Goal: Check status: Check status

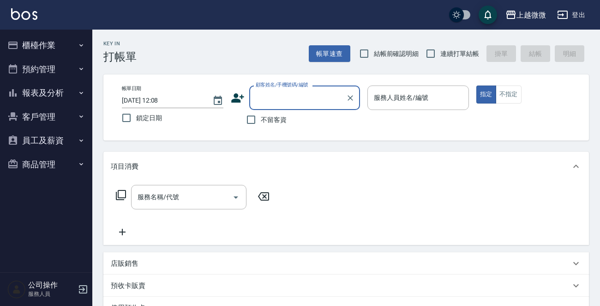
click at [60, 110] on button "客戶管理" at bounding box center [46, 117] width 85 height 24
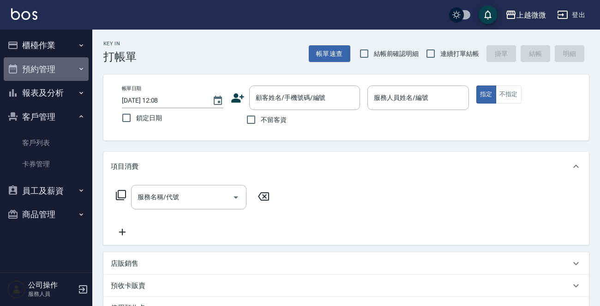
click at [64, 67] on button "預約管理" at bounding box center [46, 69] width 85 height 24
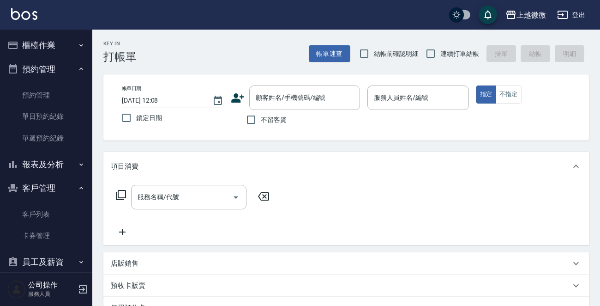
click at [54, 42] on button "櫃檯作業" at bounding box center [46, 45] width 85 height 24
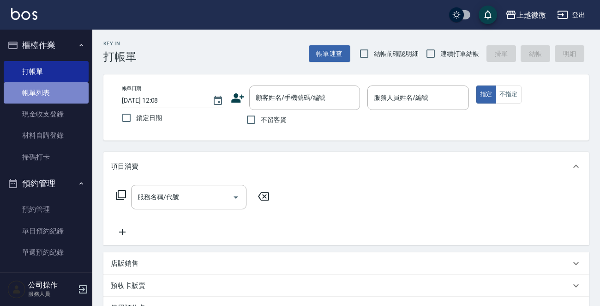
click at [64, 91] on link "帳單列表" at bounding box center [46, 92] width 85 height 21
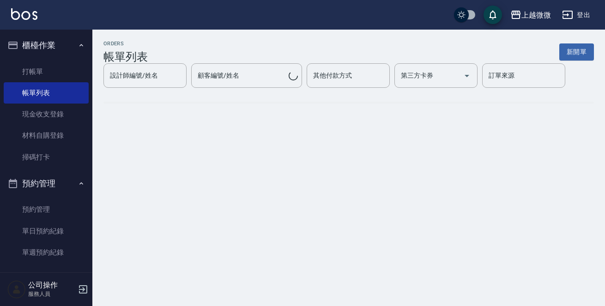
click at [72, 178] on button "預約管理" at bounding box center [46, 183] width 85 height 24
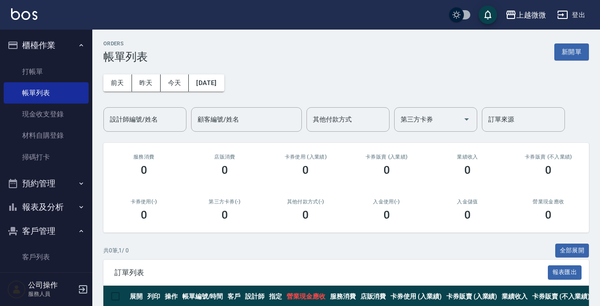
click at [69, 229] on button "客戶管理" at bounding box center [46, 231] width 85 height 24
click at [205, 84] on button "[DATE]" at bounding box center [206, 82] width 35 height 17
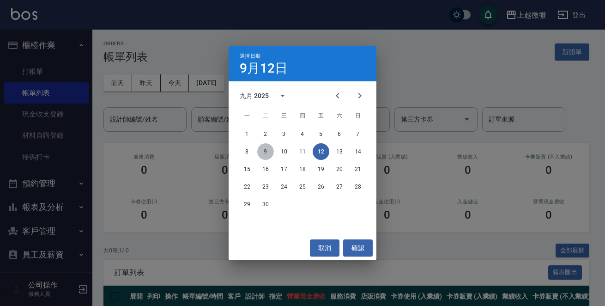
click at [267, 153] on button "9" at bounding box center [265, 151] width 17 height 17
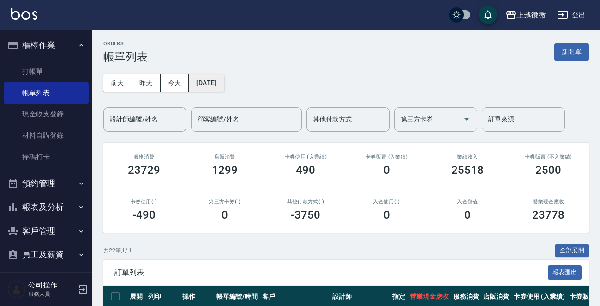
click at [219, 87] on button "[DATE]" at bounding box center [206, 82] width 35 height 17
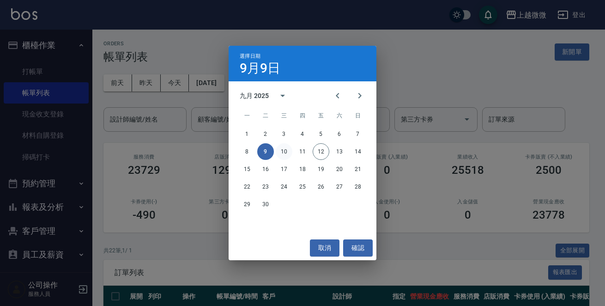
click at [284, 147] on button "10" at bounding box center [284, 151] width 17 height 17
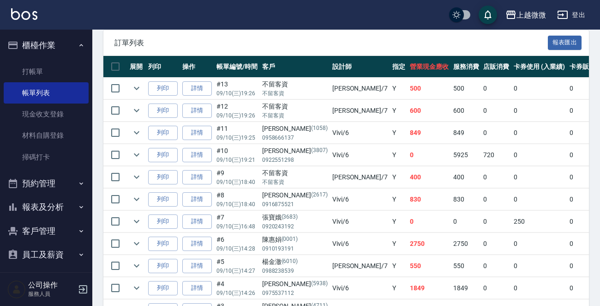
scroll to position [238, 0]
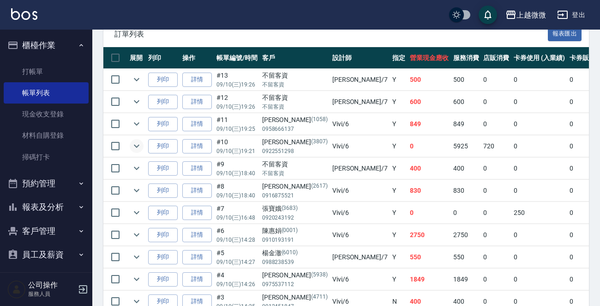
click at [141, 147] on icon "expand row" at bounding box center [136, 145] width 11 height 11
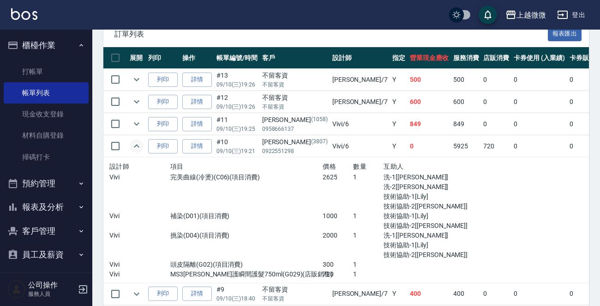
click at [140, 147] on icon "expand row" at bounding box center [136, 145] width 11 height 11
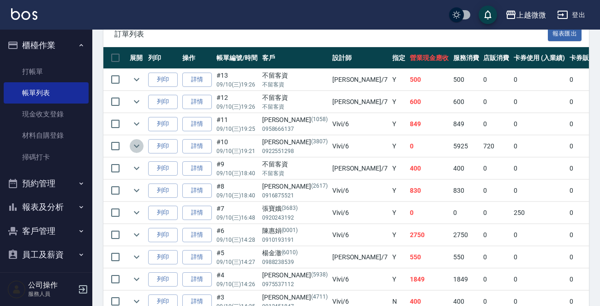
click at [140, 147] on icon "expand row" at bounding box center [136, 145] width 11 height 11
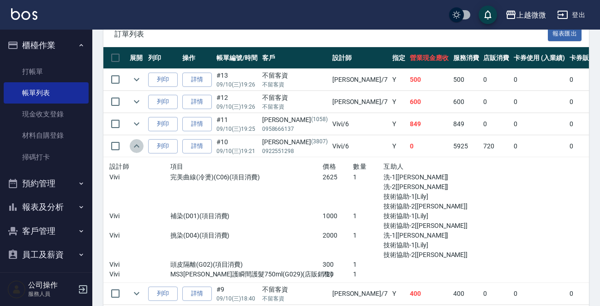
click at [140, 147] on icon "expand row" at bounding box center [136, 145] width 11 height 11
click at [138, 146] on icon "expand row" at bounding box center [136, 145] width 11 height 11
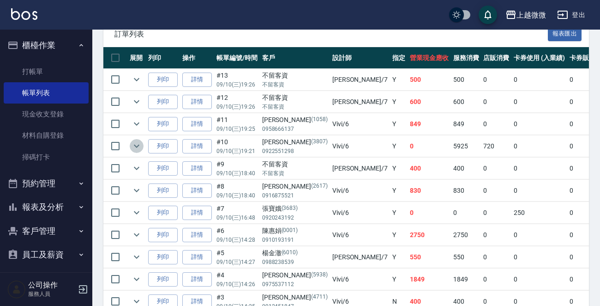
click at [138, 146] on icon "expand row" at bounding box center [136, 145] width 11 height 11
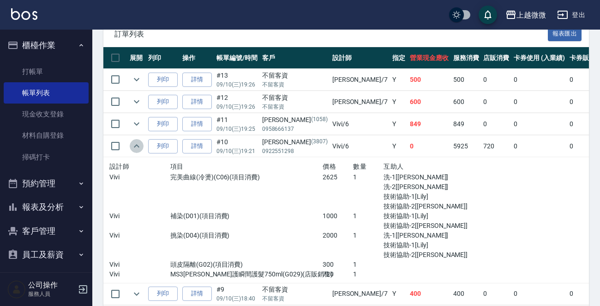
click at [138, 146] on icon "expand row" at bounding box center [136, 145] width 11 height 11
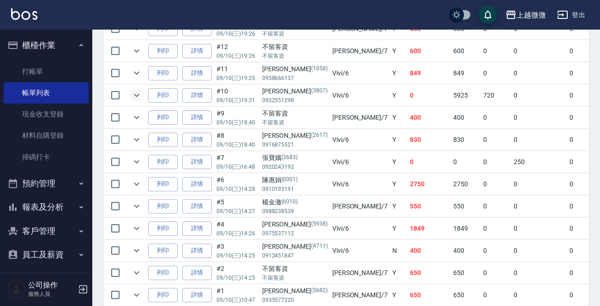
scroll to position [74, 0]
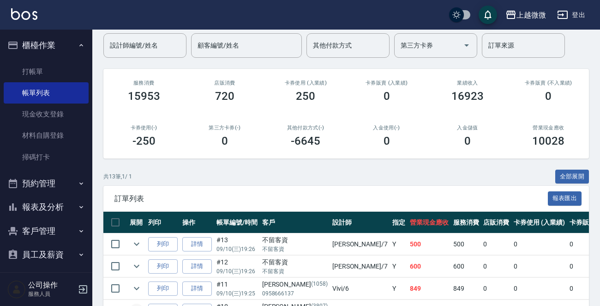
click at [70, 37] on button "櫃檯作業" at bounding box center [46, 45] width 85 height 24
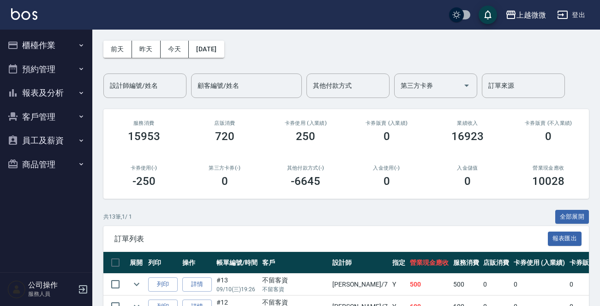
scroll to position [0, 0]
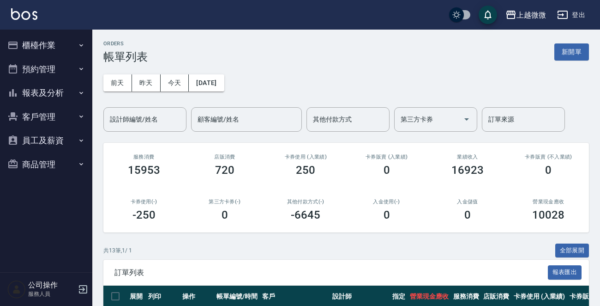
click at [54, 45] on button "櫃檯作業" at bounding box center [46, 45] width 85 height 24
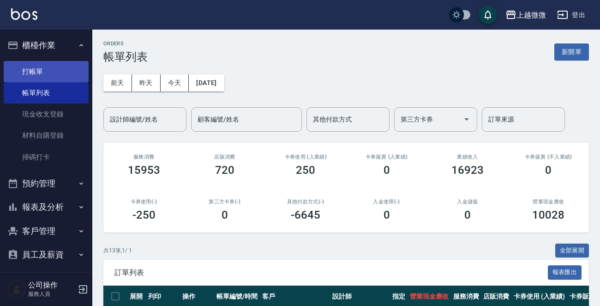
click at [54, 72] on link "打帳單" at bounding box center [46, 71] width 85 height 21
